Goal: Task Accomplishment & Management: Manage account settings

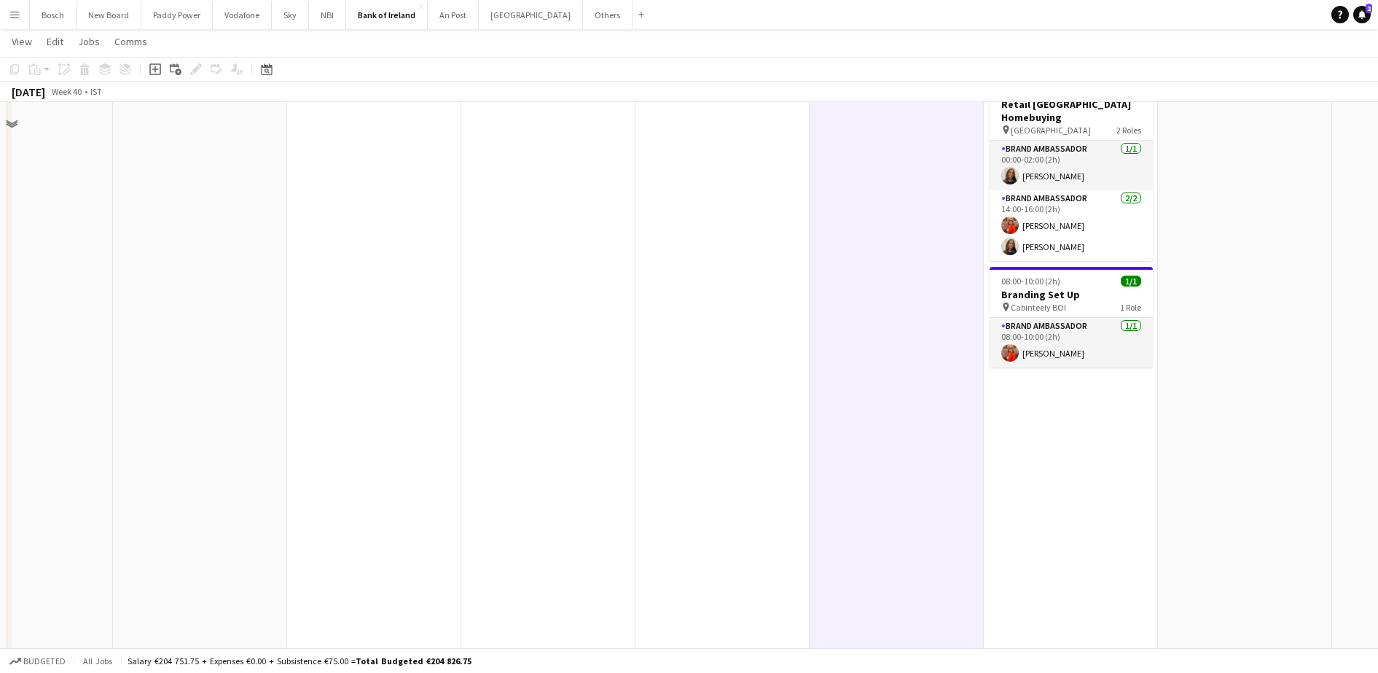
scroll to position [437, 0]
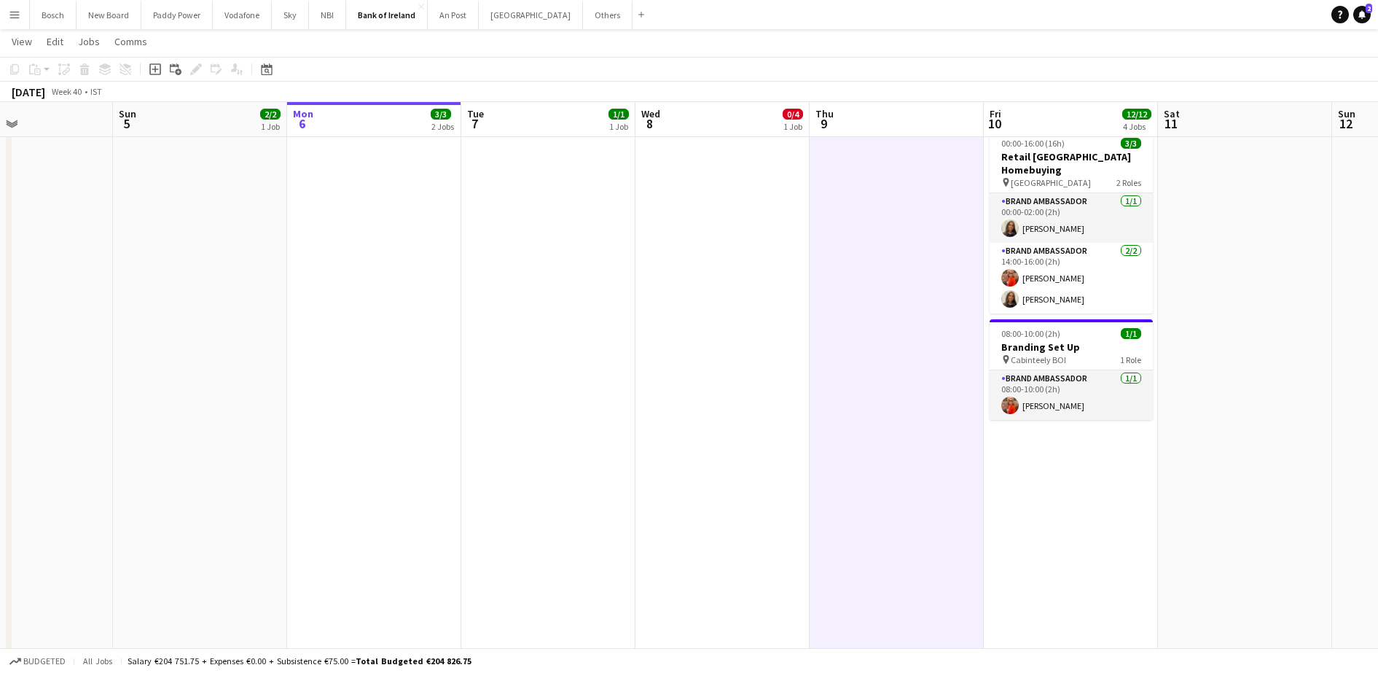
click at [719, 354] on app-date-cell "07:00-20:00 (13h) 0/4 Branding Set Up GRAD [GEOGRAPHIC_DATA] pin RDS Hall 8 2 R…" at bounding box center [723, 339] width 174 height 1225
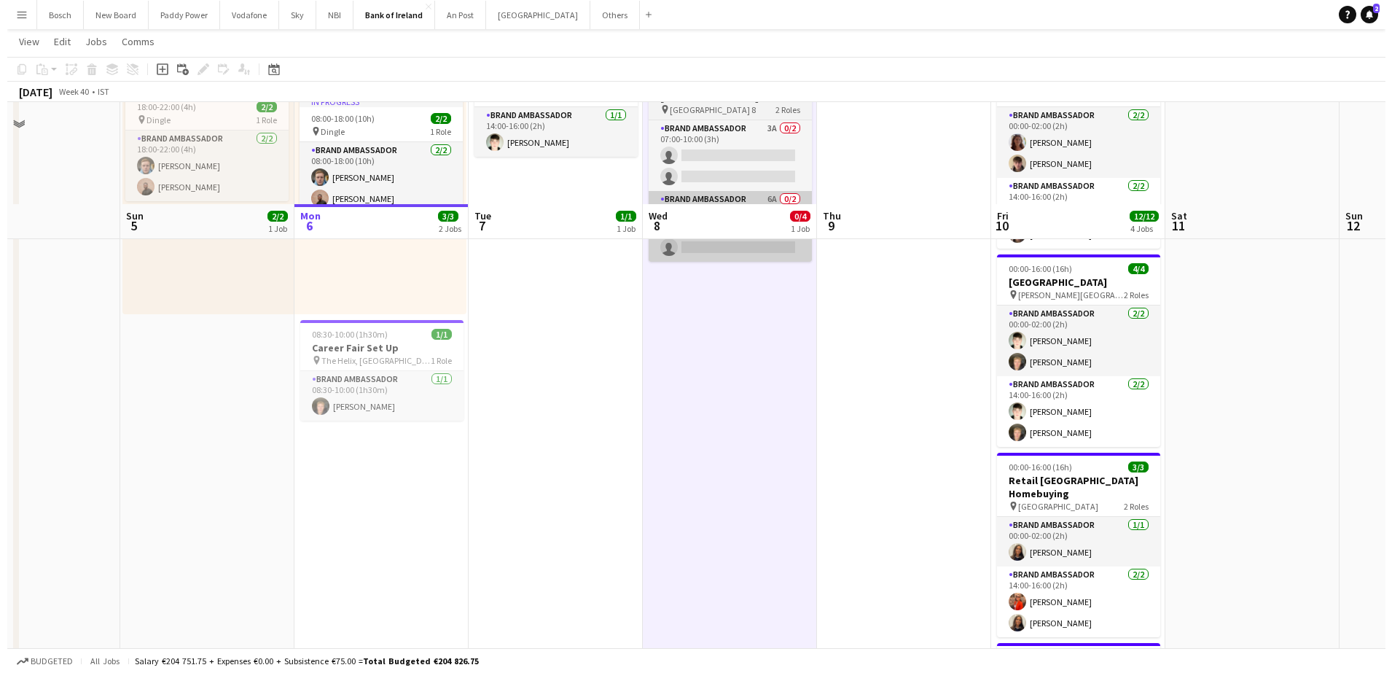
scroll to position [0, 0]
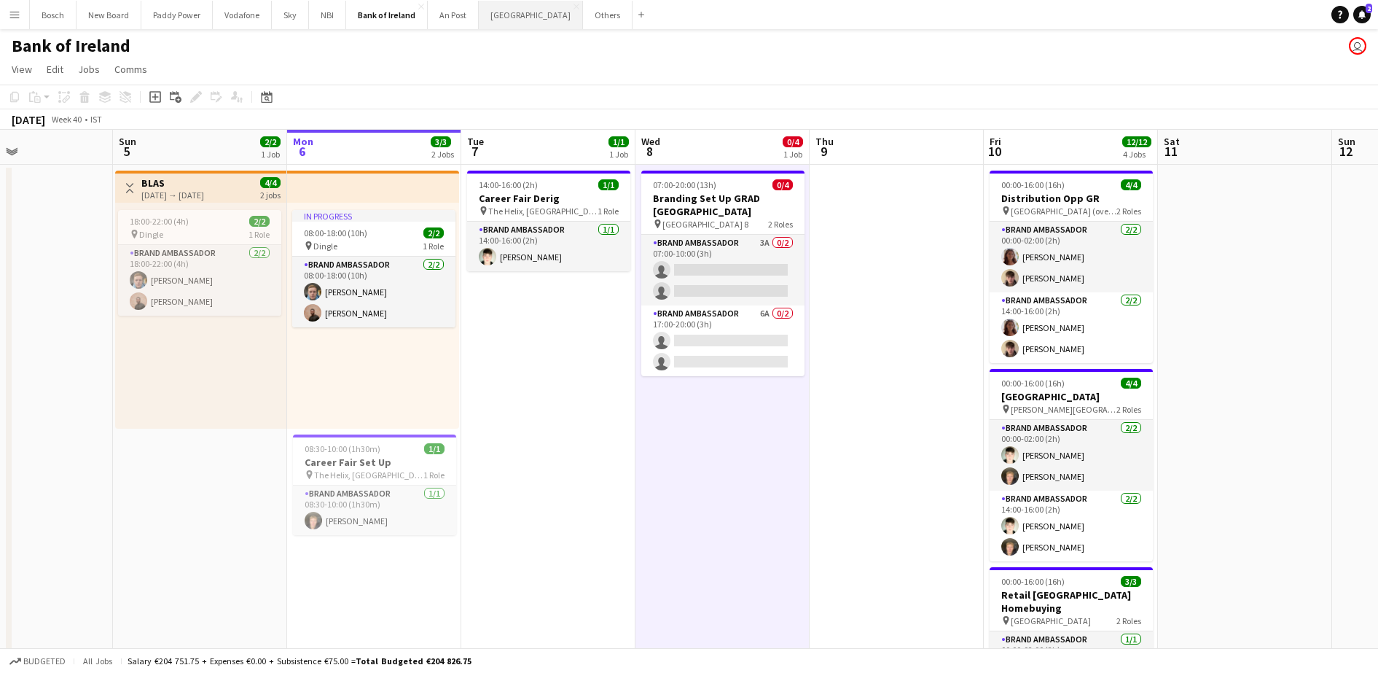
click at [544, 17] on button "[GEOGRAPHIC_DATA] Close" at bounding box center [531, 15] width 104 height 28
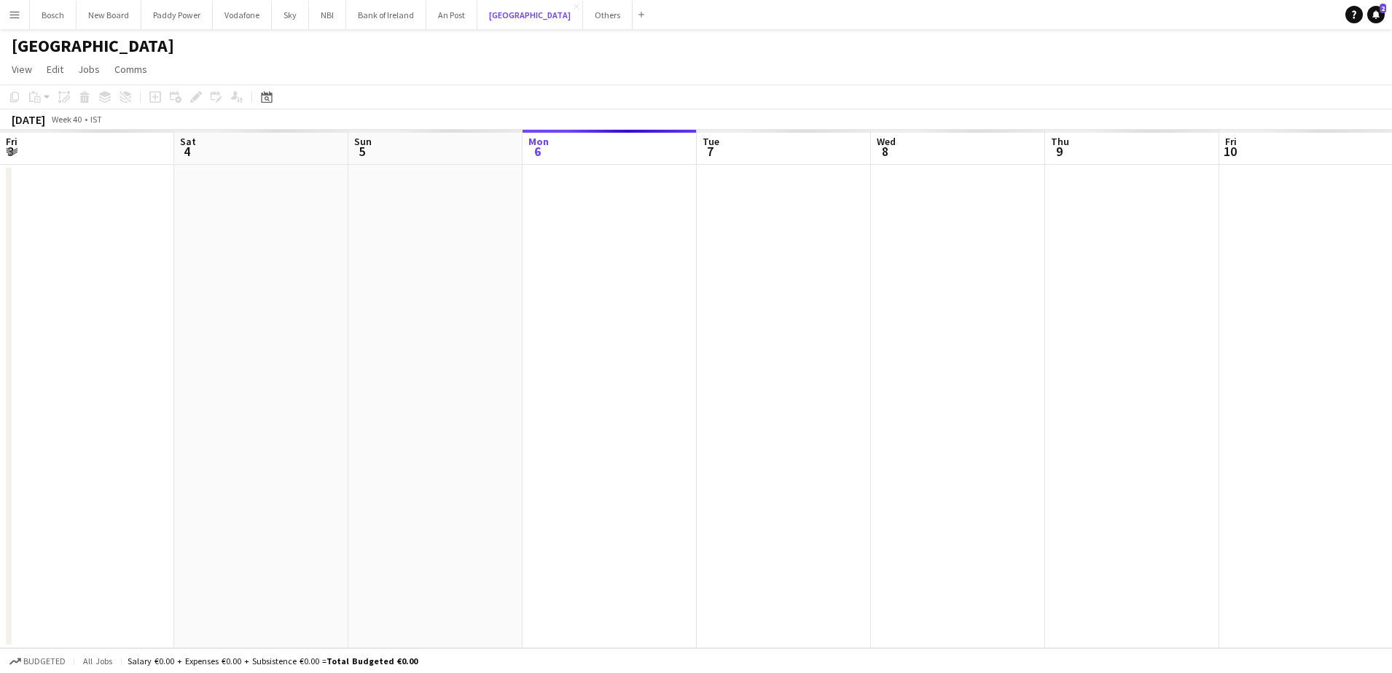
scroll to position [0, 348]
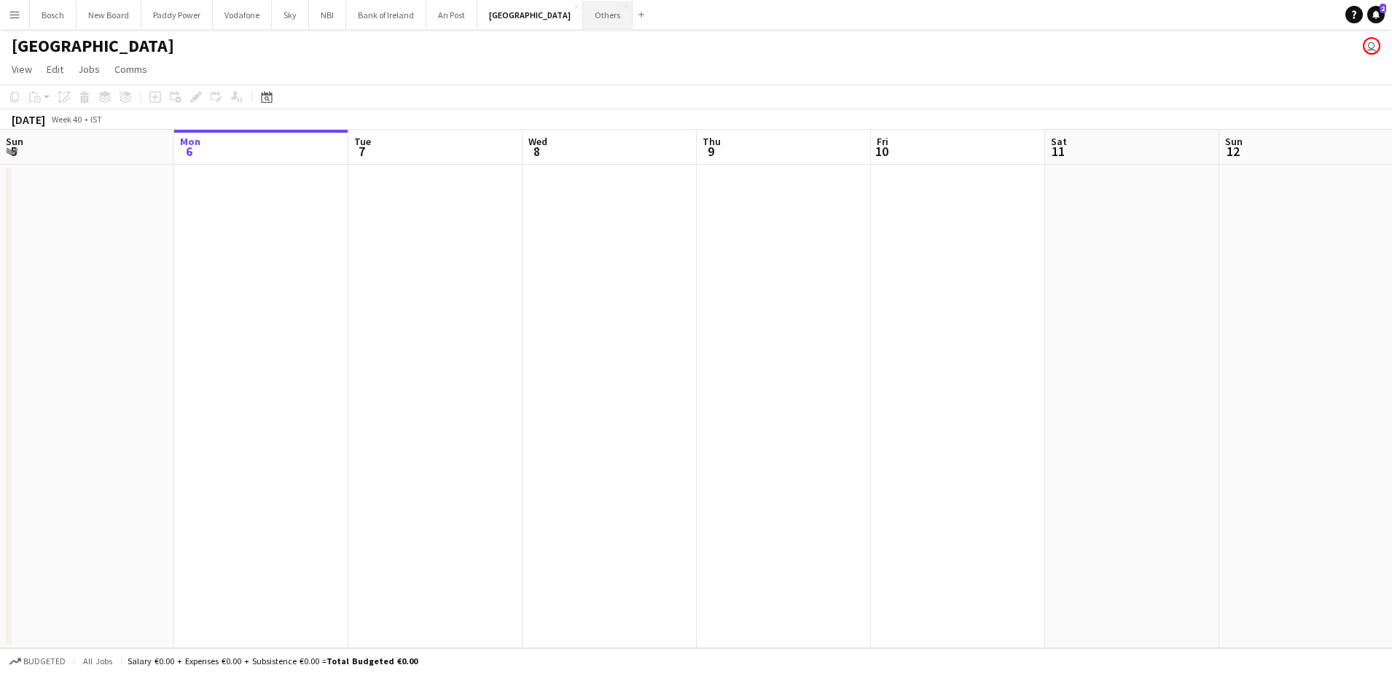
click at [583, 23] on button "Others Close" at bounding box center [608, 15] width 50 height 28
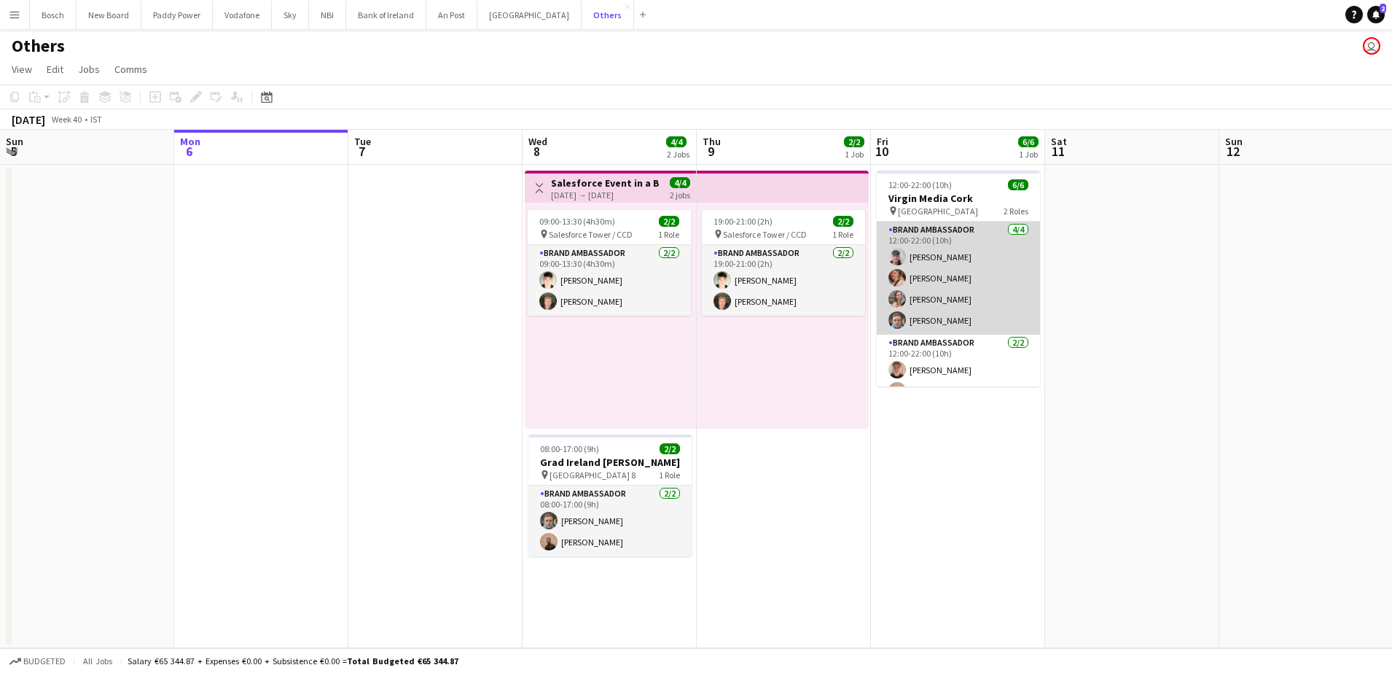
scroll to position [19, 0]
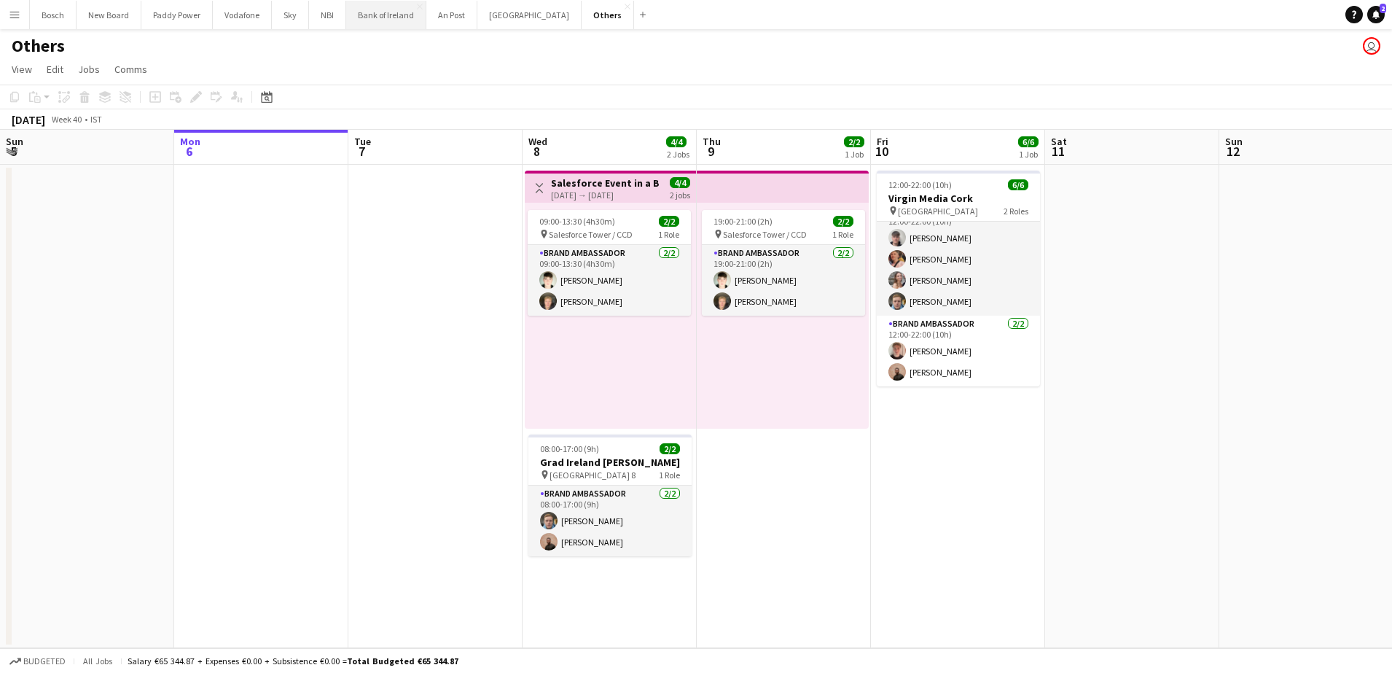
click at [368, 15] on button "Bank of Ireland Close" at bounding box center [386, 15] width 80 height 28
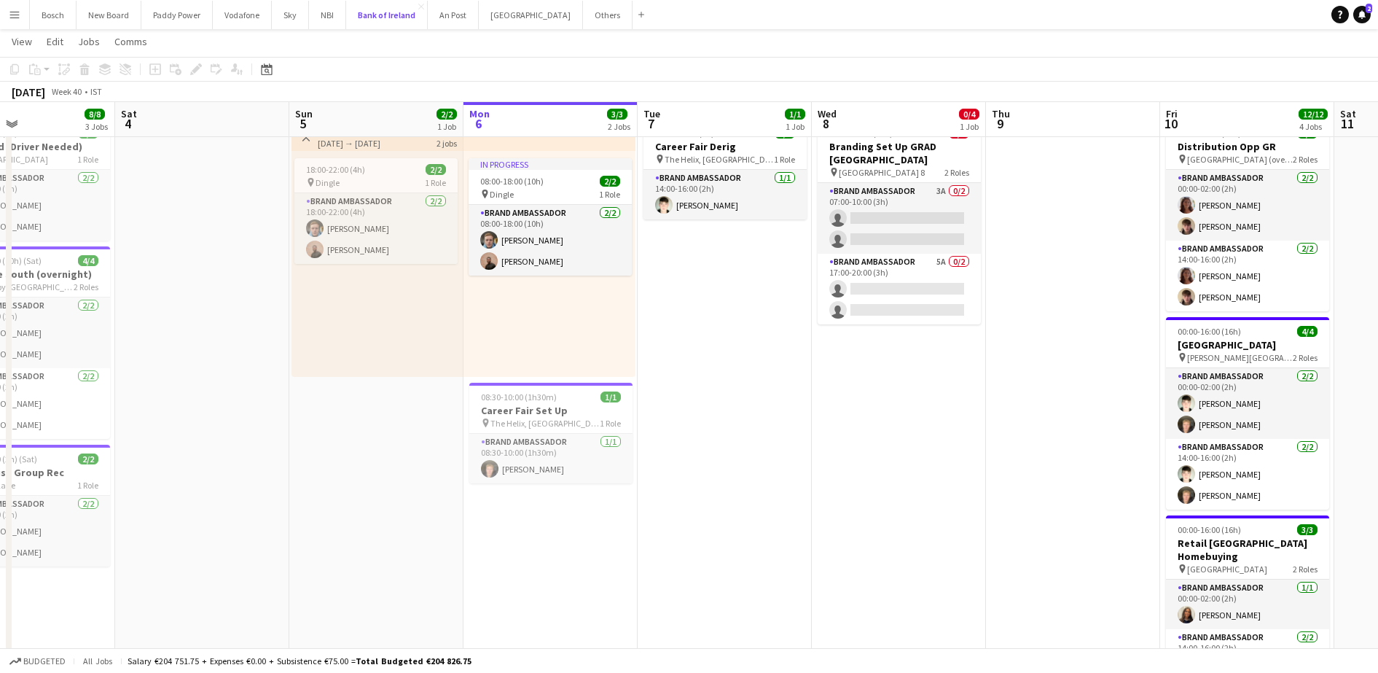
scroll to position [51, 0]
click at [583, 22] on button "Others Close" at bounding box center [608, 15] width 50 height 28
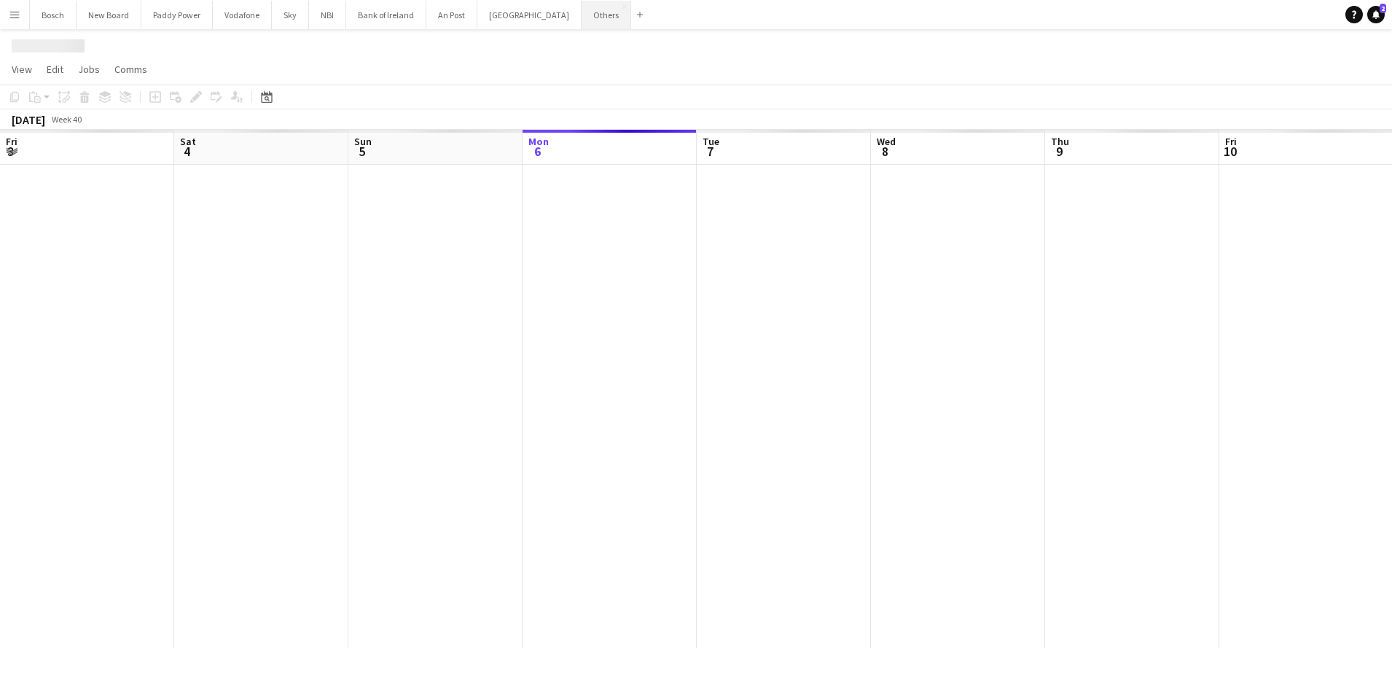
scroll to position [0, 348]
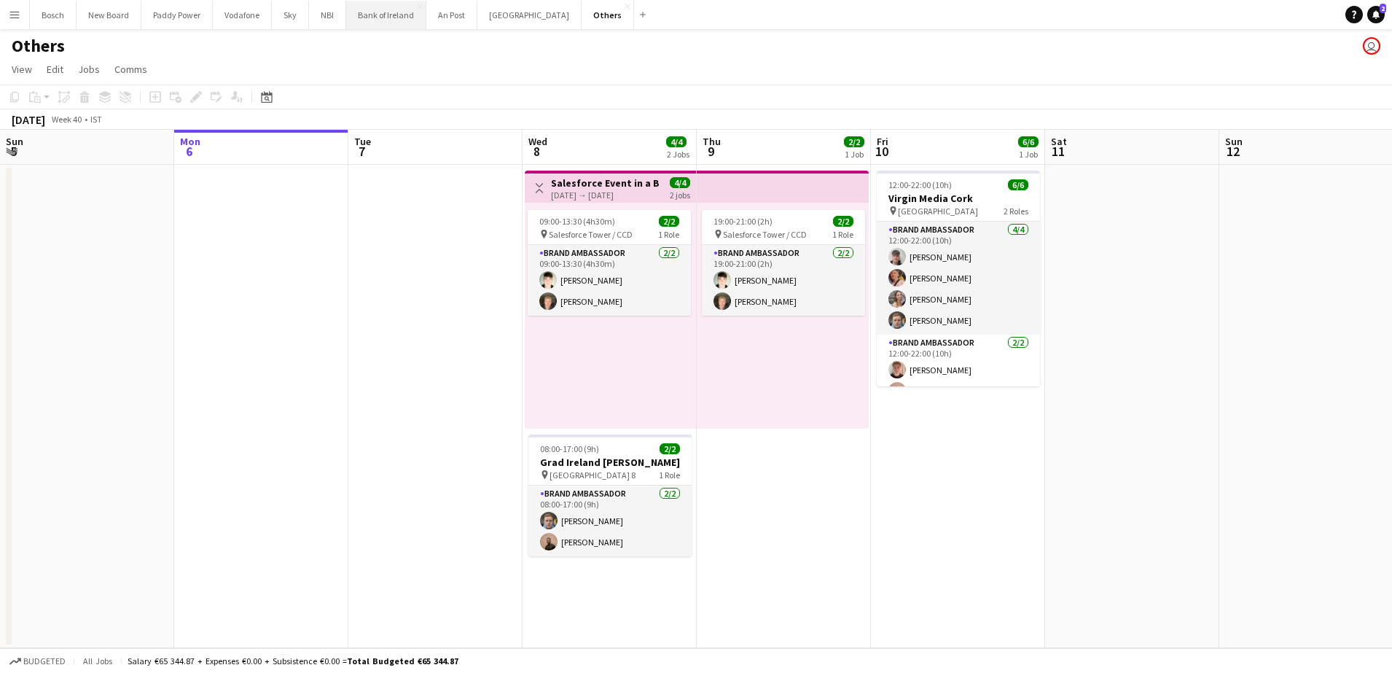
click at [381, 17] on button "Bank of Ireland Close" at bounding box center [386, 15] width 80 height 28
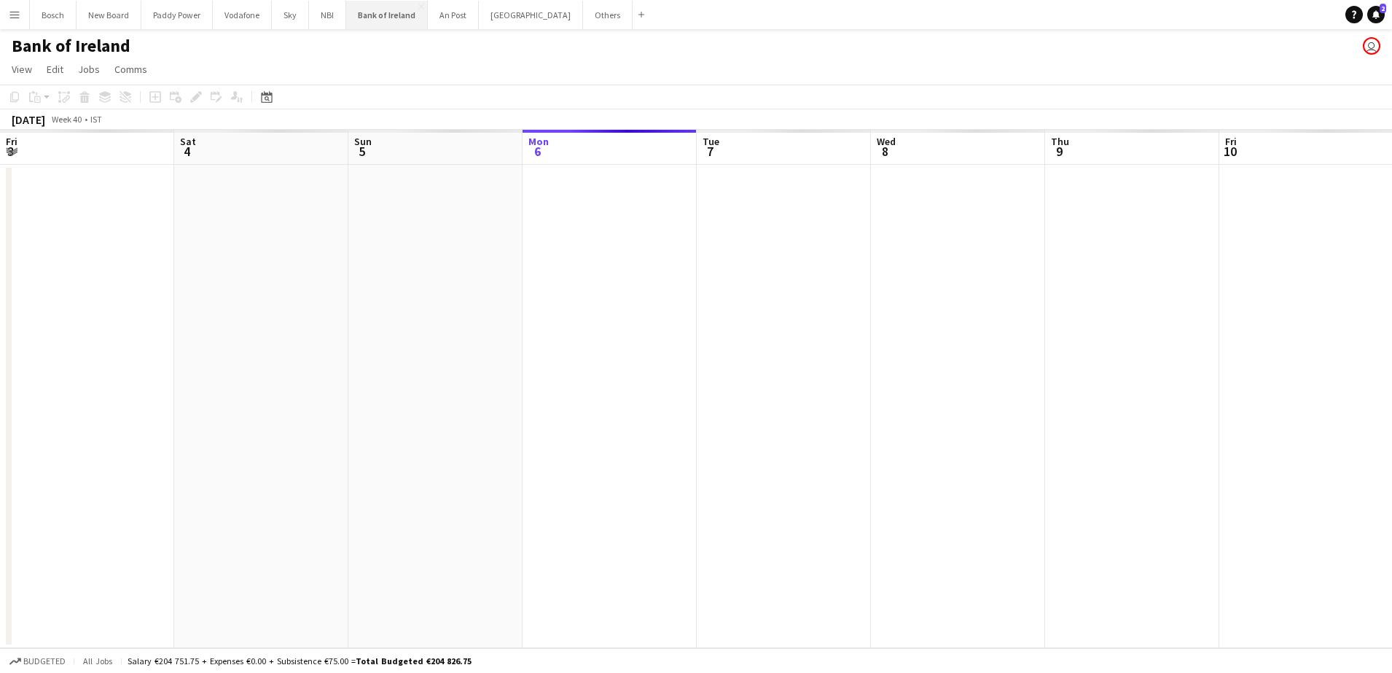
scroll to position [0, 348]
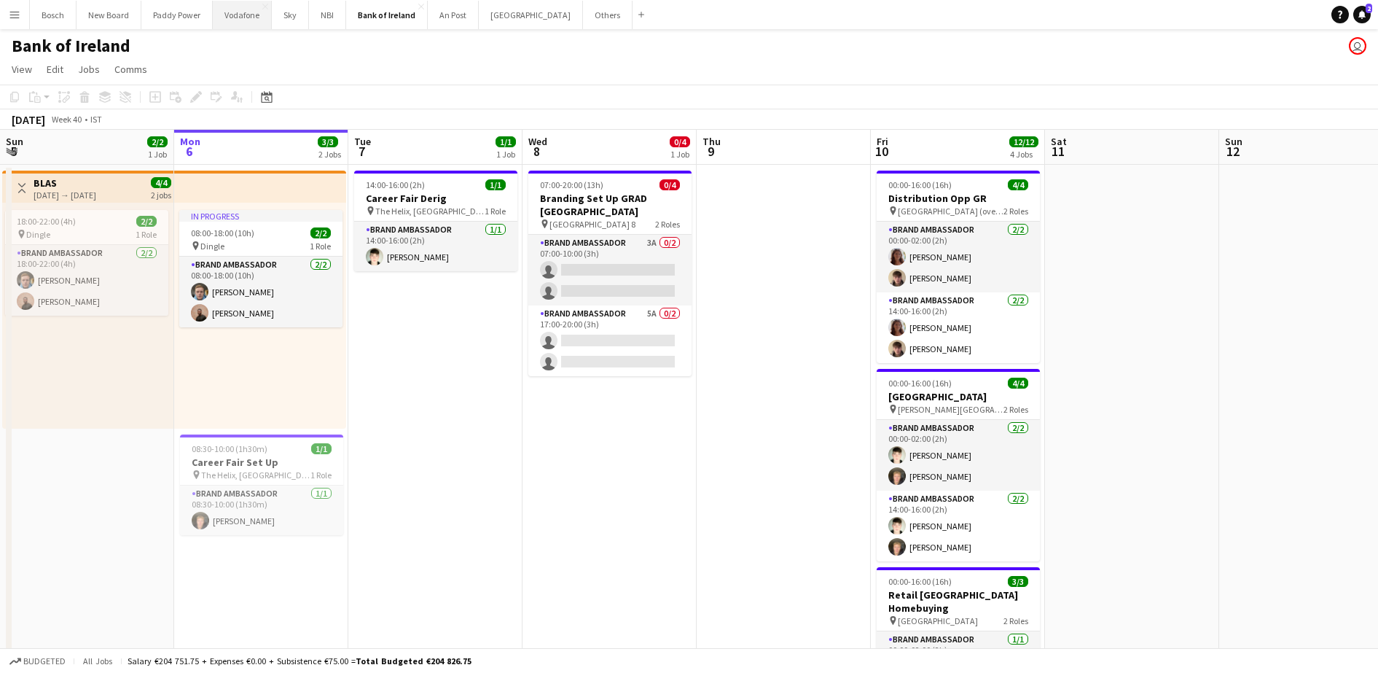
click at [230, 12] on button "Vodafone Close" at bounding box center [242, 15] width 59 height 28
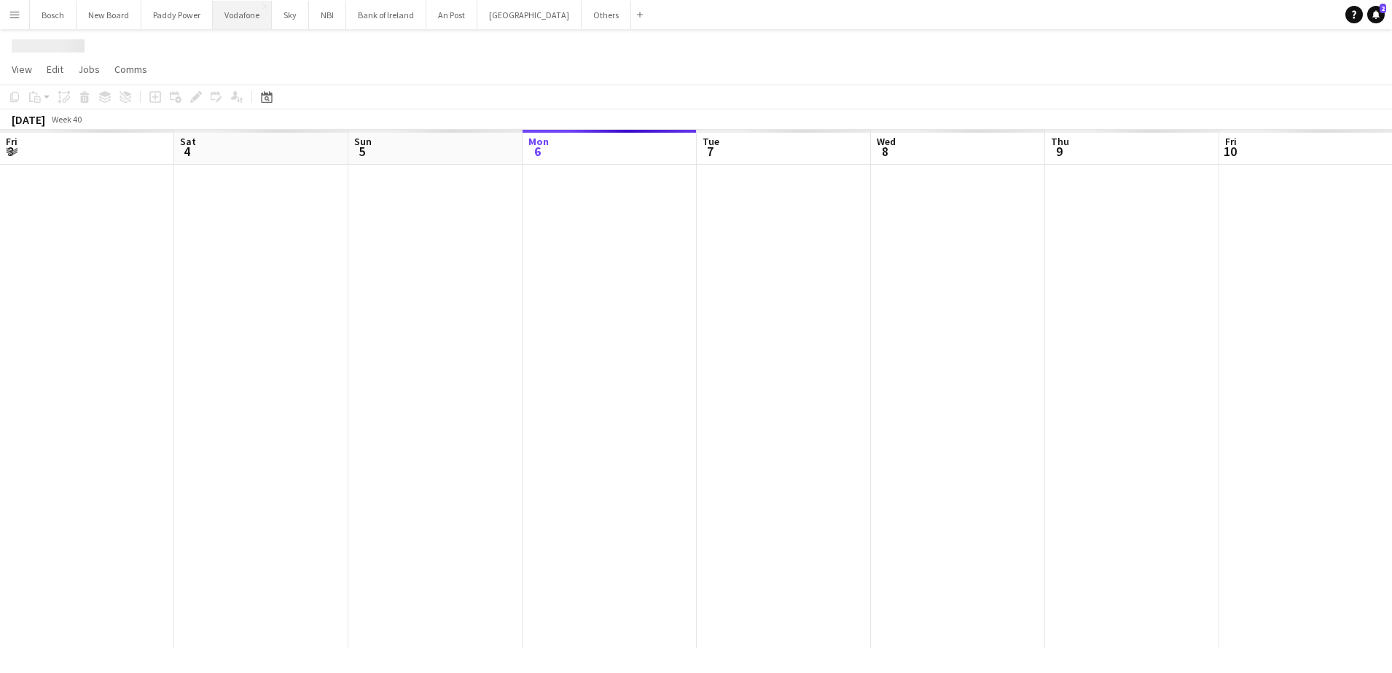
scroll to position [0, 348]
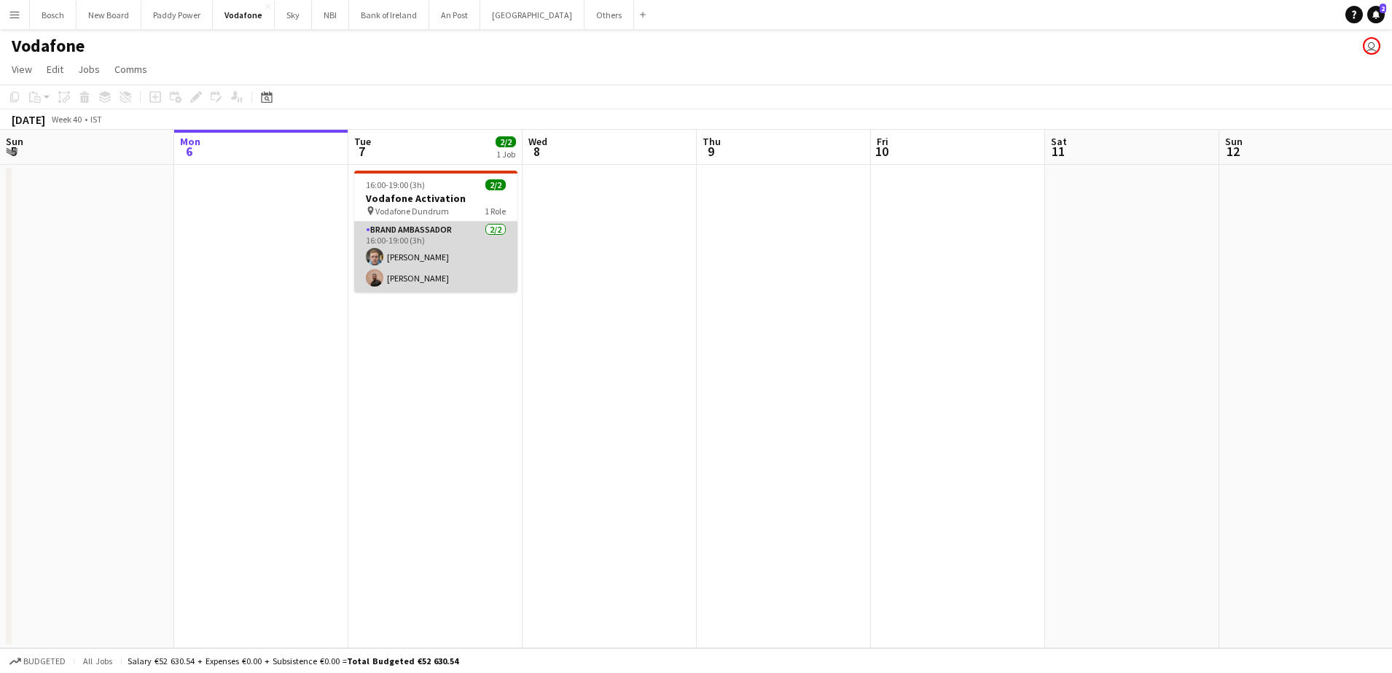
click at [462, 243] on app-card-role "Brand Ambassador [DATE] 16:00-19:00 (3h) [PERSON_NAME] [PERSON_NAME]" at bounding box center [435, 257] width 163 height 71
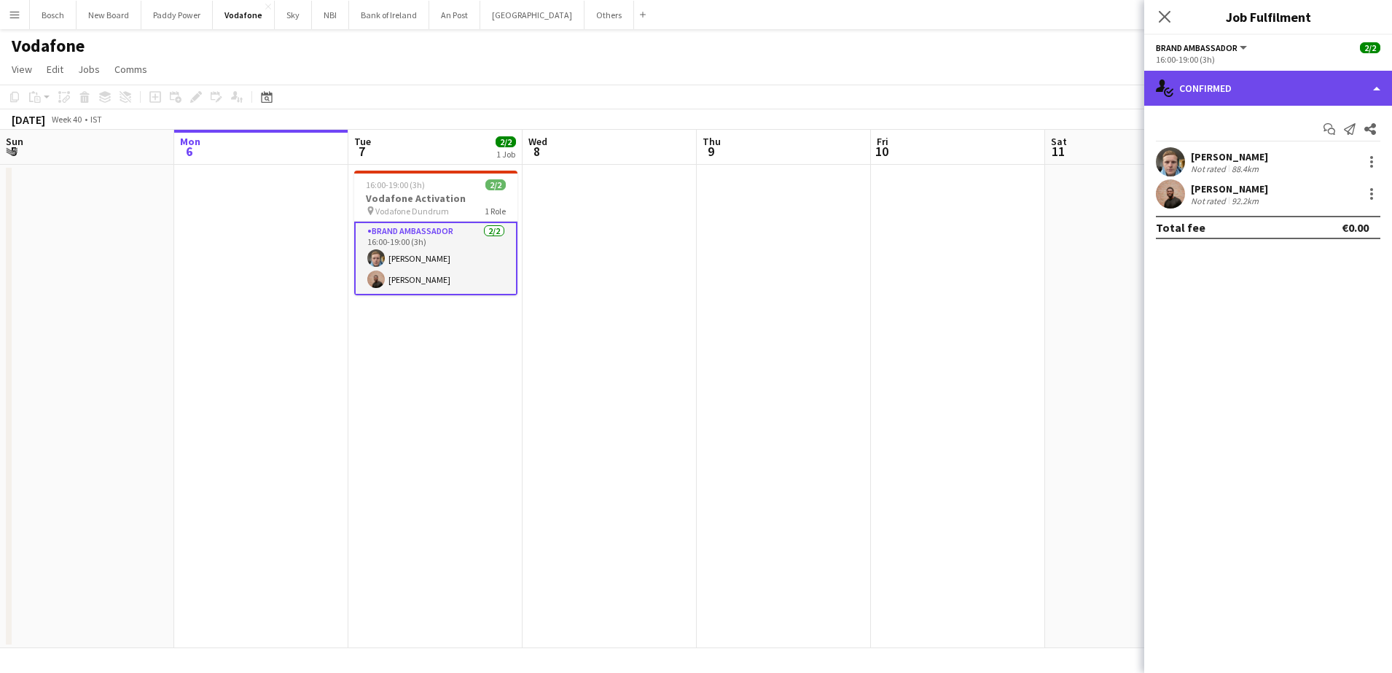
click at [1182, 86] on div "single-neutral-actions-check-2 Confirmed" at bounding box center [1268, 88] width 248 height 35
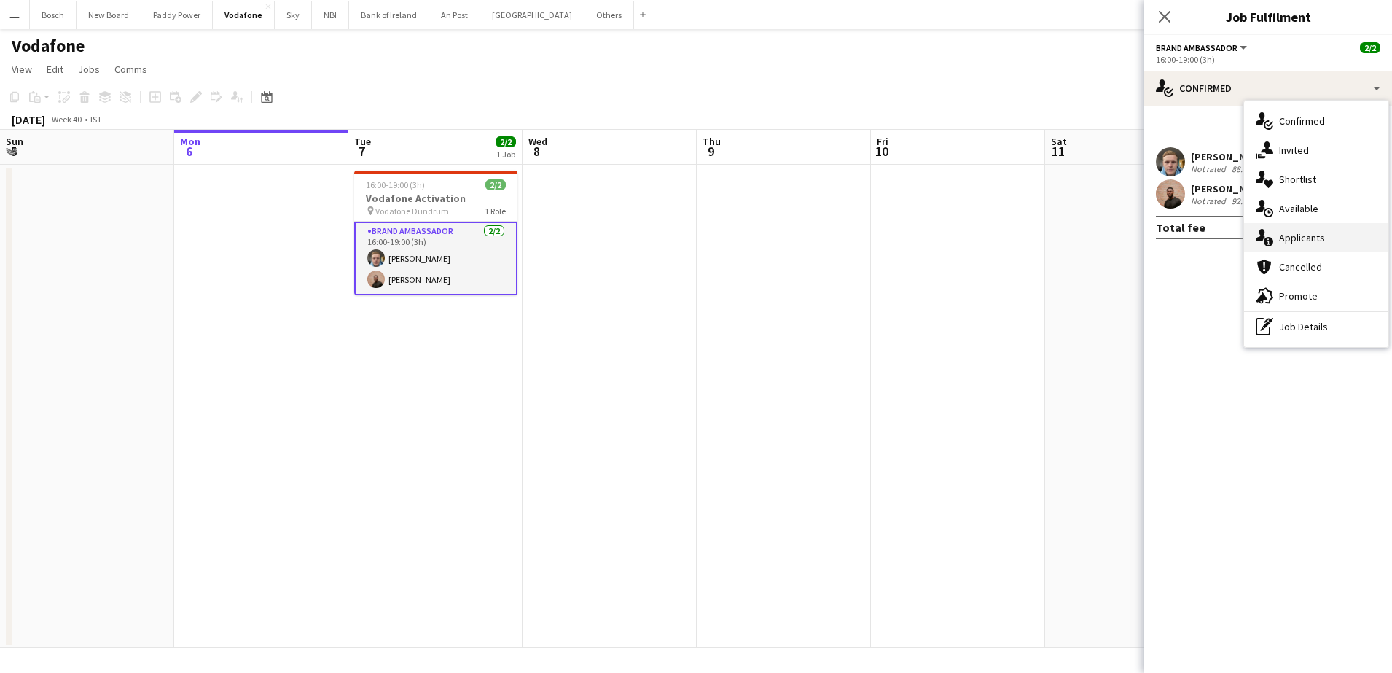
click at [1293, 236] on span "Applicants" at bounding box center [1302, 237] width 46 height 13
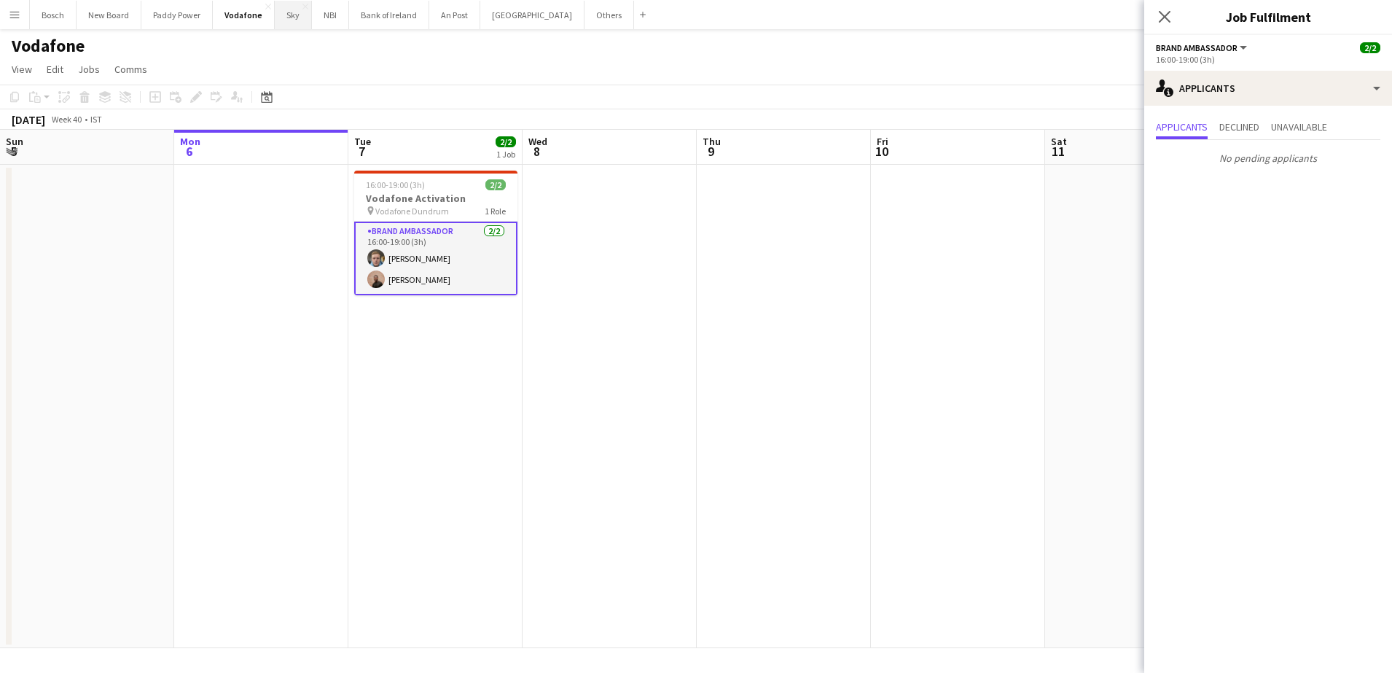
click at [284, 20] on button "Sky Close" at bounding box center [293, 15] width 37 height 28
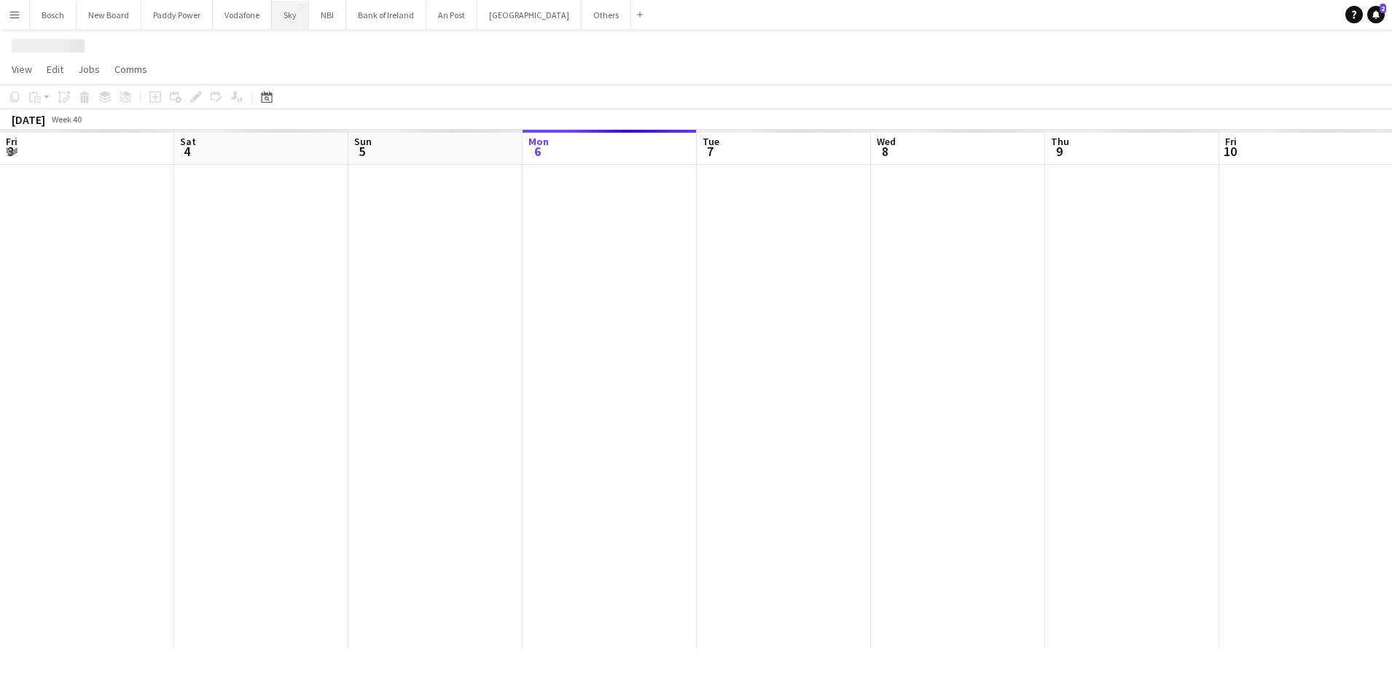
scroll to position [0, 348]
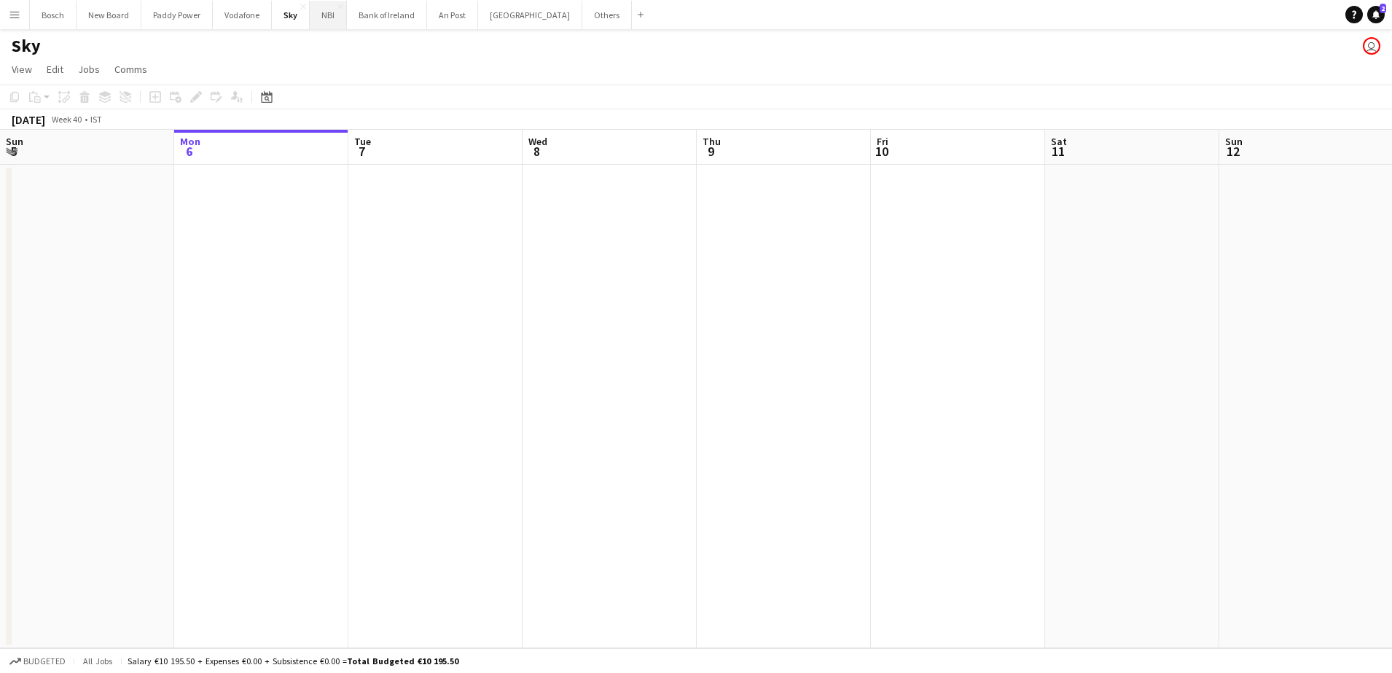
click at [323, 11] on button "NBI Close" at bounding box center [328, 15] width 37 height 28
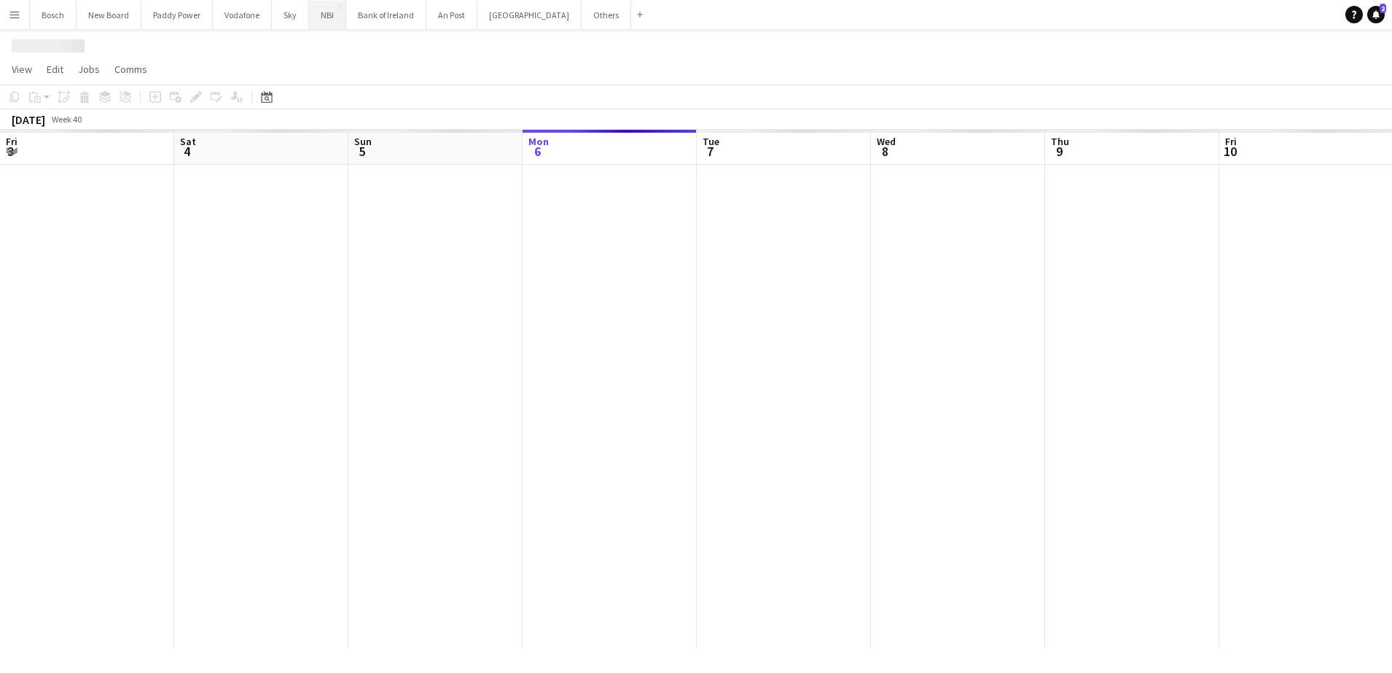
scroll to position [0, 348]
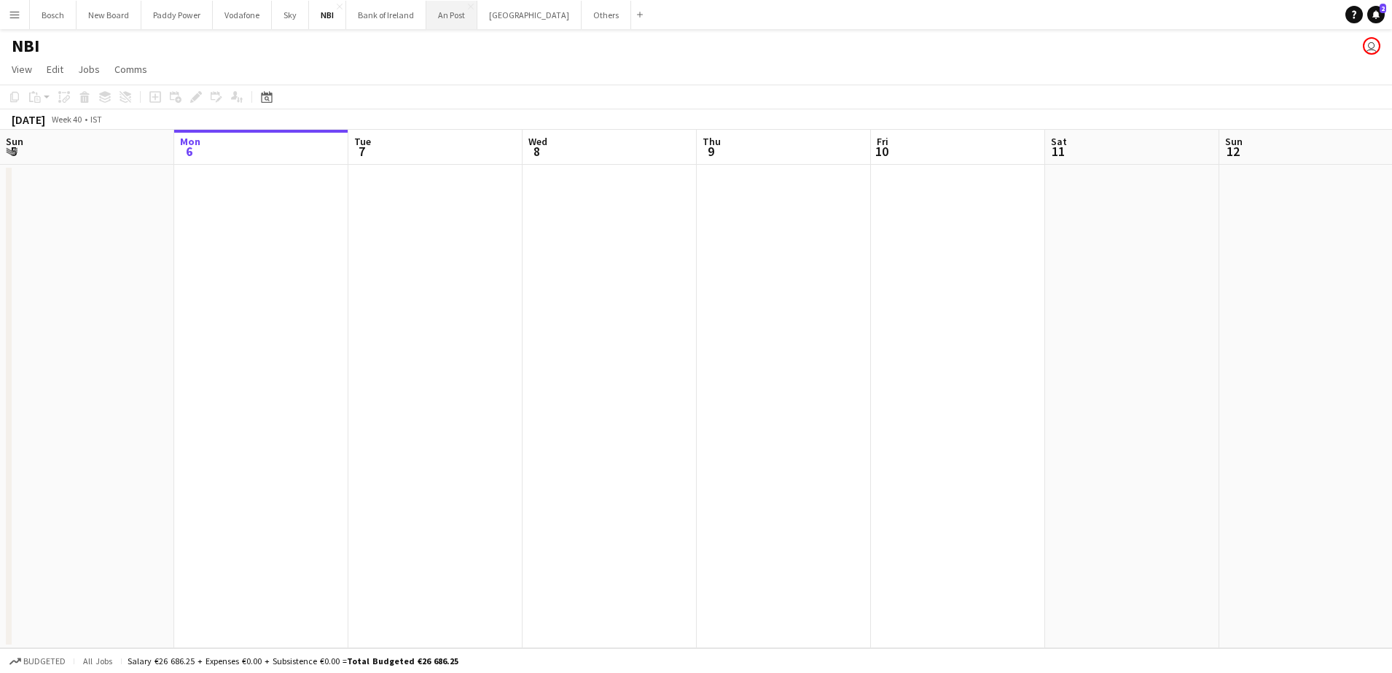
click at [450, 8] on button "An Post Close" at bounding box center [451, 15] width 51 height 28
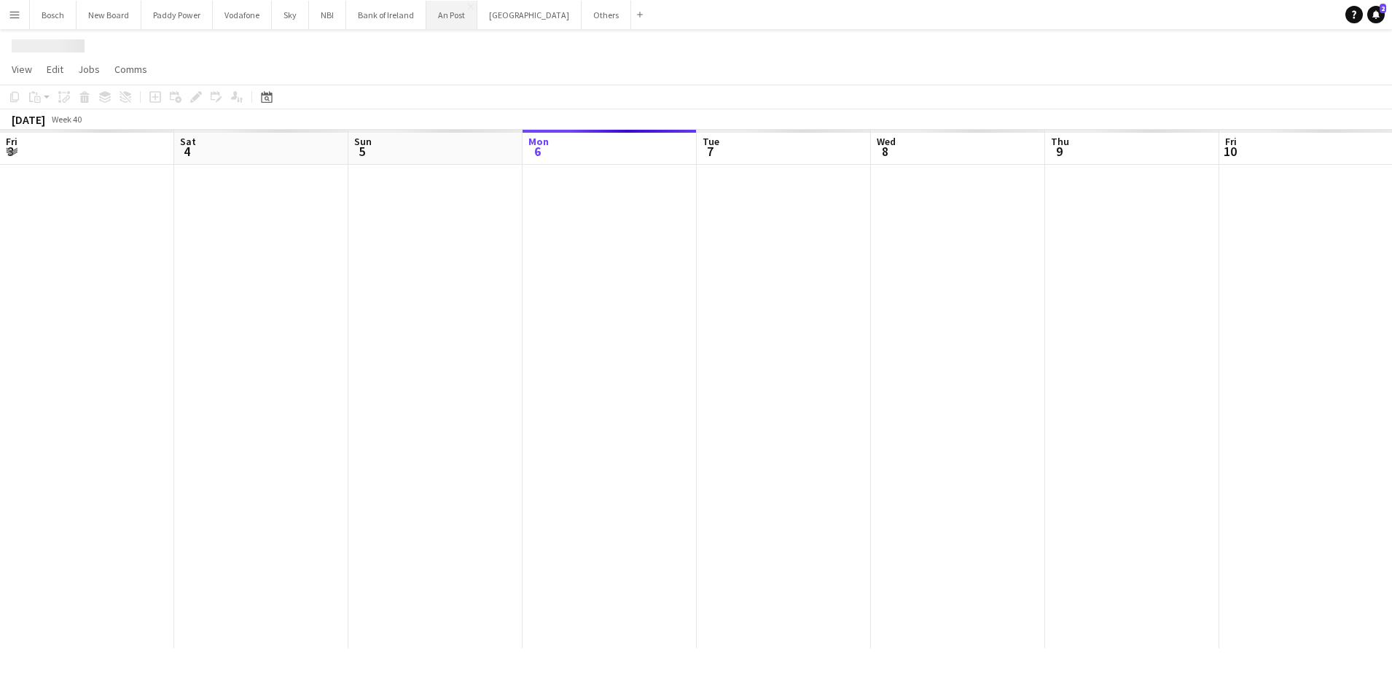
scroll to position [0, 348]
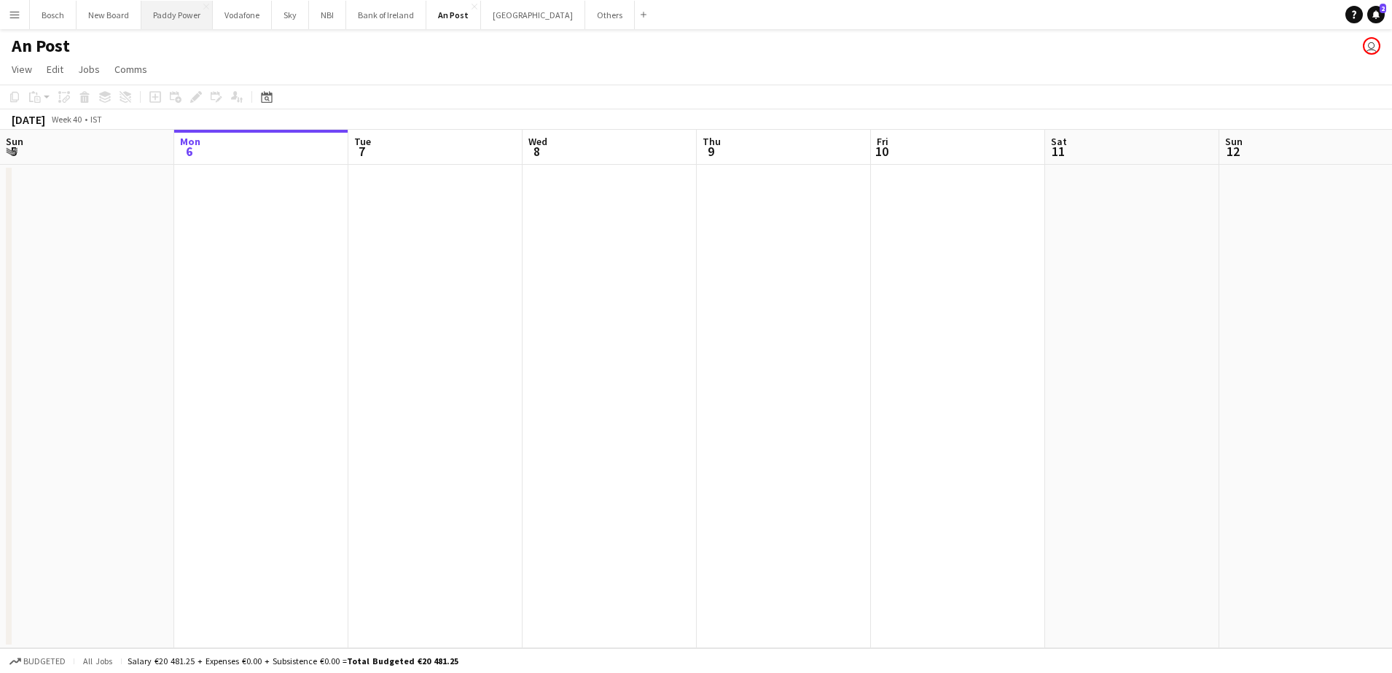
click at [178, 24] on button "Paddy Power Close" at bounding box center [176, 15] width 71 height 28
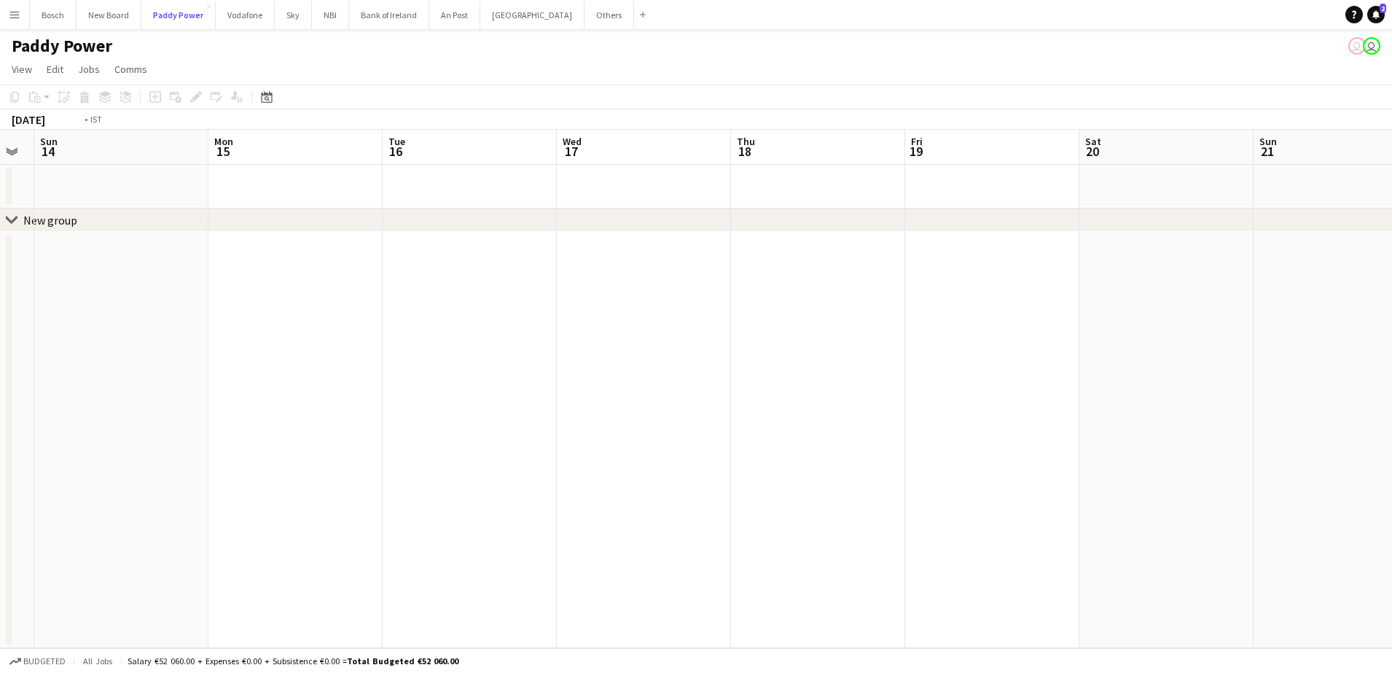
scroll to position [0, 475]
click at [585, 10] on button "Others Close" at bounding box center [610, 15] width 50 height 28
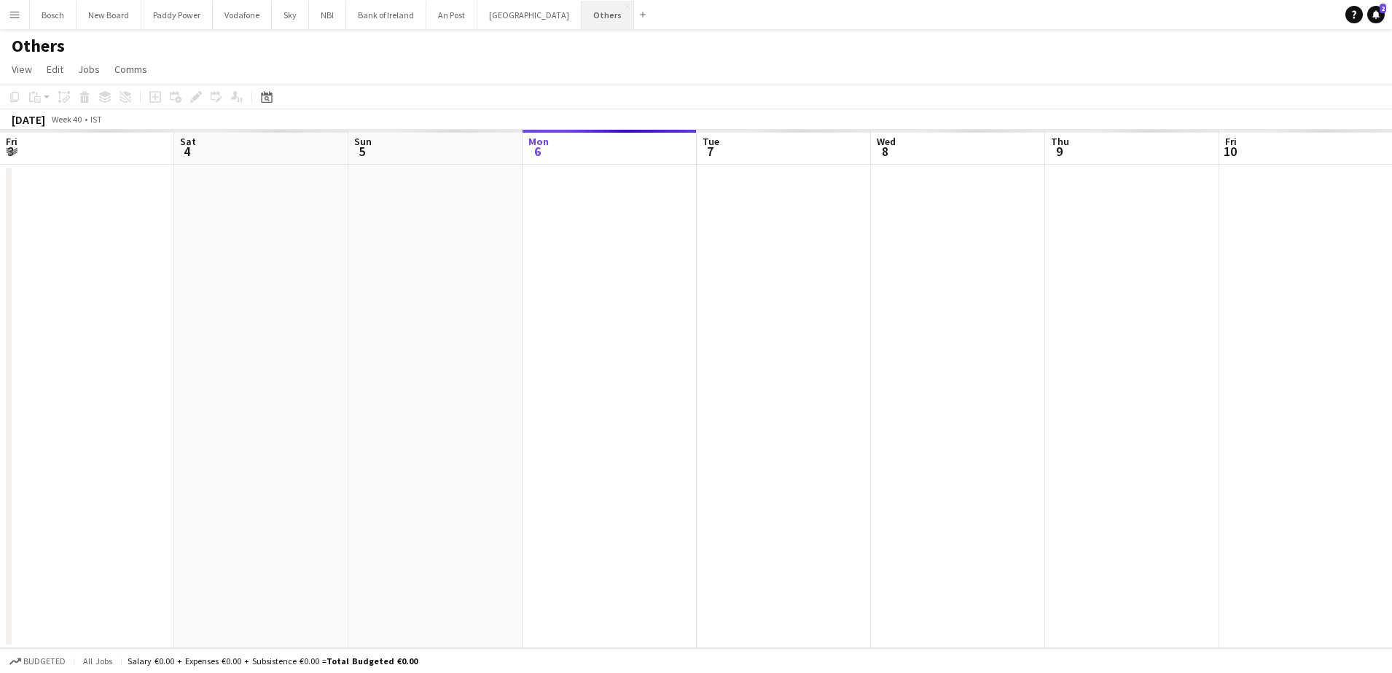
scroll to position [0, 348]
